Goal: Task Accomplishment & Management: Use online tool/utility

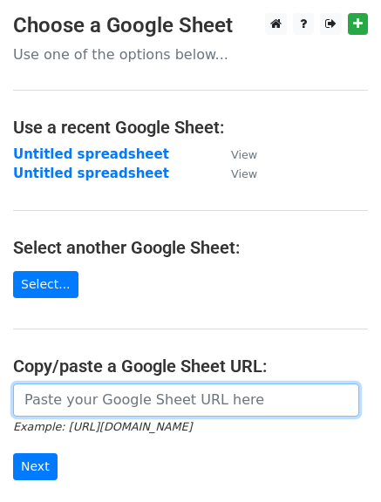
click at [44, 402] on input "url" at bounding box center [186, 399] width 346 height 33
paste input "https://docs.google.com/spreadsheets/d/12c6FvLDO2q0WBej52RjGmyRDYYHSS8XJ6nRQAev…"
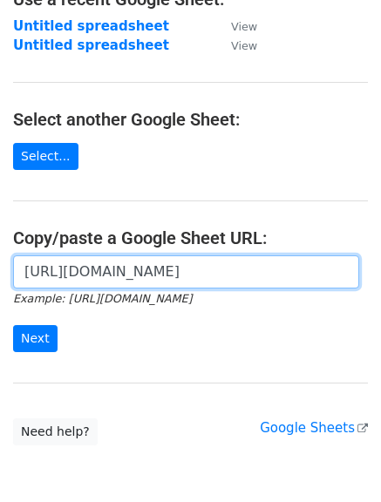
scroll to position [131, 0]
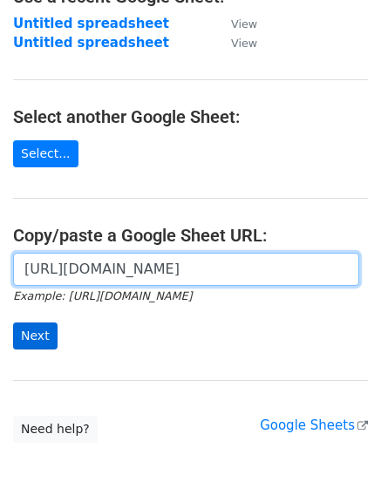
type input "https://docs.google.com/spreadsheets/d/12c6FvLDO2q0WBej52RjGmyRDYYHSS8XJ6nRQAev…"
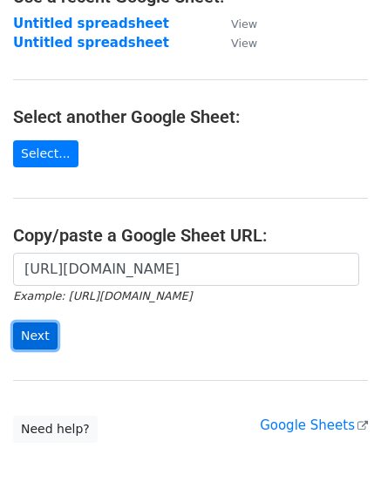
click at [44, 334] on input "Next" at bounding box center [35, 335] width 44 height 27
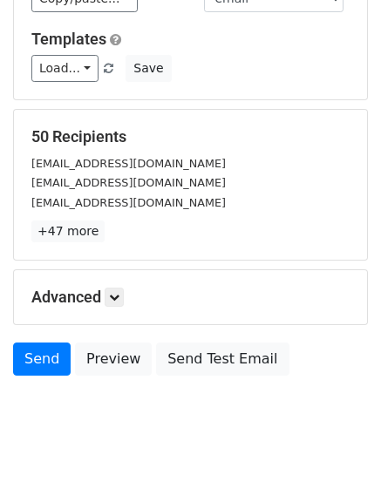
scroll to position [225, 0]
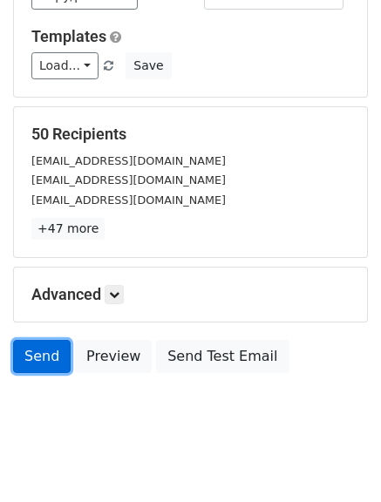
click at [48, 354] on link "Send" at bounding box center [41, 356] width 57 height 33
